Goal: Information Seeking & Learning: Learn about a topic

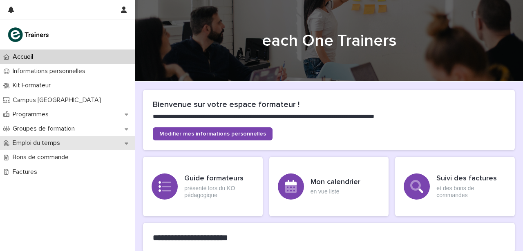
click at [54, 140] on p "Emploi du temps" at bounding box center [37, 143] width 57 height 8
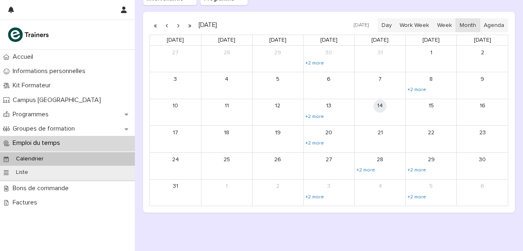
scroll to position [132, 0]
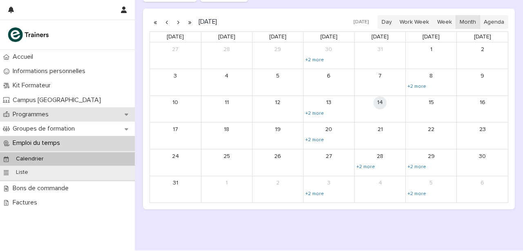
click at [49, 114] on p "Programmes" at bounding box center [32, 115] width 46 height 8
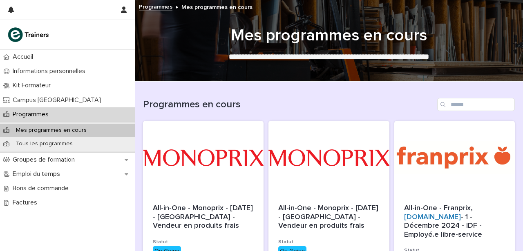
scroll to position [64, 0]
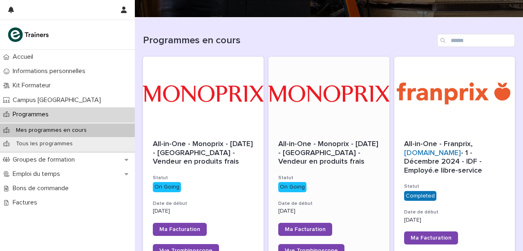
click at [333, 179] on h3 "Statut" at bounding box center [328, 178] width 101 height 7
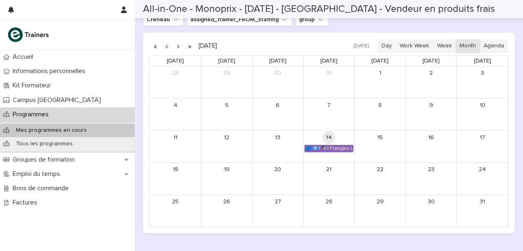
scroll to position [595, 0]
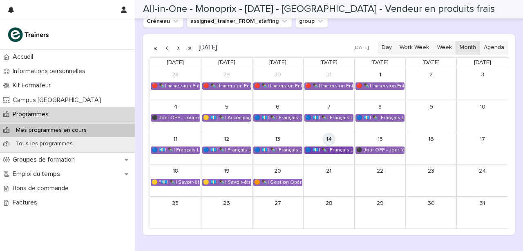
click at [335, 149] on div "🔵 💶| ✒️| Français Langue Professionnel - Valoriser les produits frais et leur o…" at bounding box center [329, 150] width 48 height 7
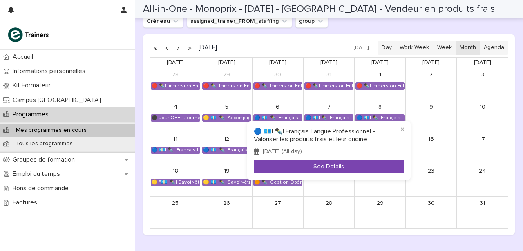
click at [329, 166] on button "See Details" at bounding box center [329, 166] width 150 height 13
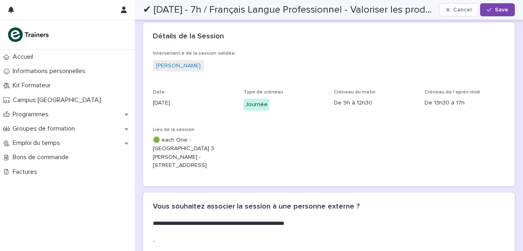
scroll to position [95, 0]
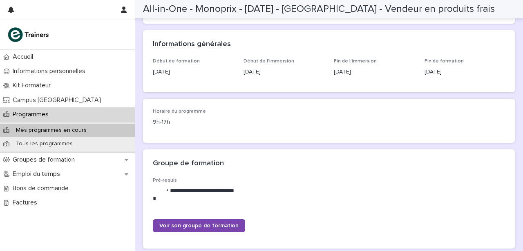
scroll to position [95, 0]
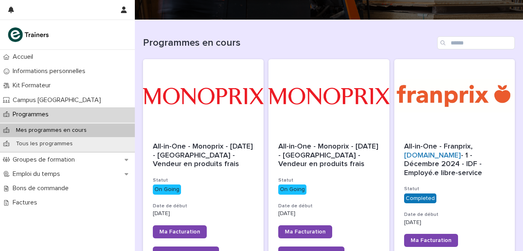
scroll to position [62, 0]
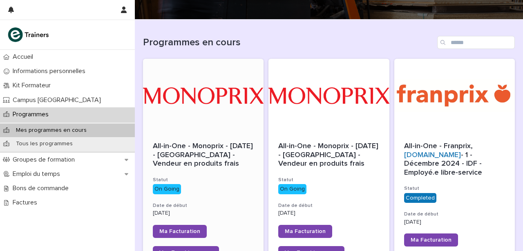
click at [225, 116] on div at bounding box center [203, 96] width 121 height 74
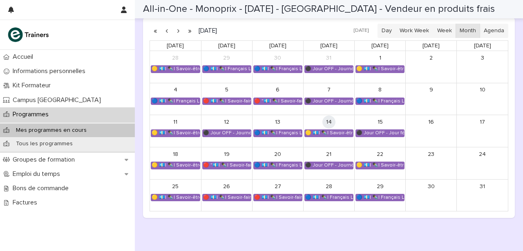
scroll to position [585, 0]
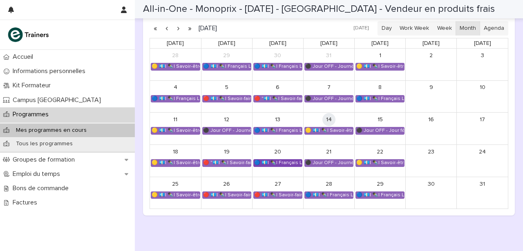
click at [282, 163] on div "🔵 💶| ✒️| Français Langue Professionnel - Conseiller et vendre des produits frais" at bounding box center [278, 163] width 48 height 7
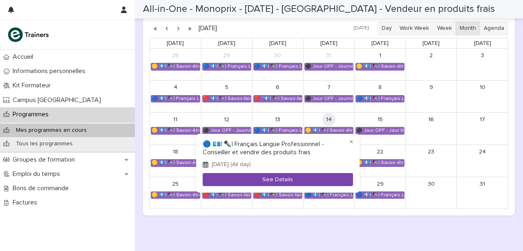
click at [274, 177] on button "See Details" at bounding box center [278, 179] width 150 height 13
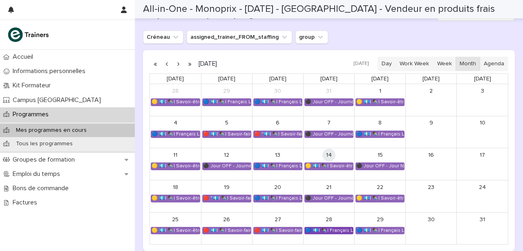
scroll to position [548, 0]
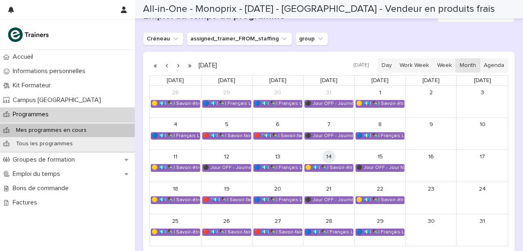
click at [179, 65] on button "button" at bounding box center [178, 65] width 11 height 13
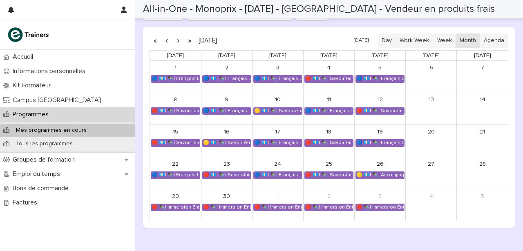
scroll to position [573, 0]
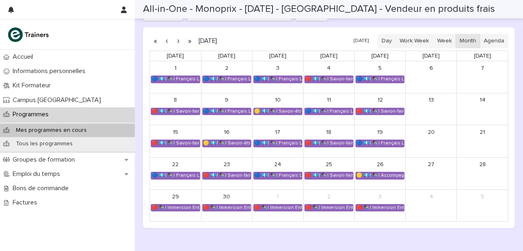
click at [178, 41] on button "button" at bounding box center [178, 41] width 11 height 13
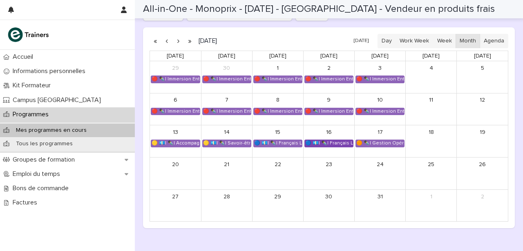
click at [336, 143] on div "🔵 💶| ✒️| Français Langue Professionnel - Interagir avec les collègues et la hié…" at bounding box center [329, 143] width 48 height 7
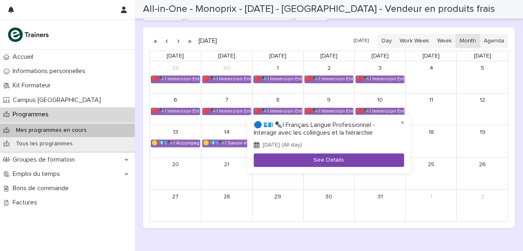
click at [326, 157] on button "See Details" at bounding box center [329, 160] width 150 height 13
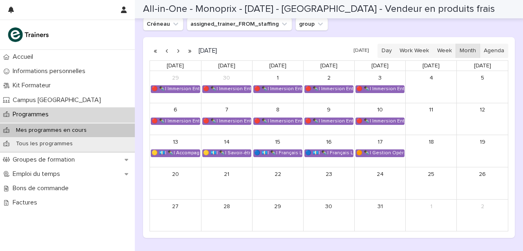
scroll to position [563, 0]
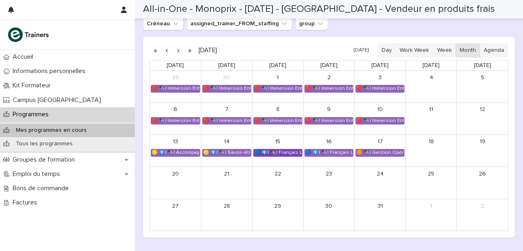
click at [283, 152] on div "🔵 💶| ✒️| Français Langue Professionnel - Les compétences clés du métier de vend…" at bounding box center [278, 153] width 48 height 7
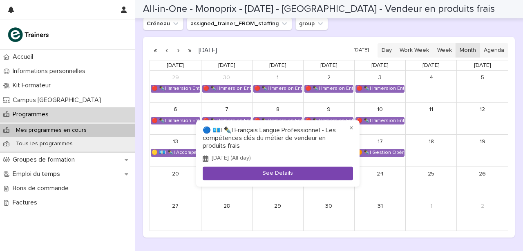
click at [278, 170] on button "See Details" at bounding box center [278, 173] width 150 height 13
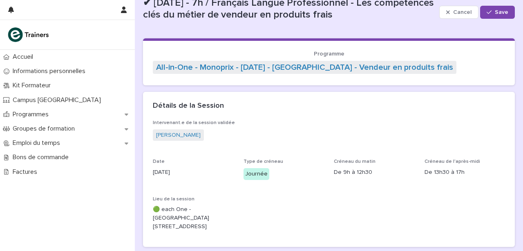
scroll to position [24, 0]
